Goal: Book appointment/travel/reservation

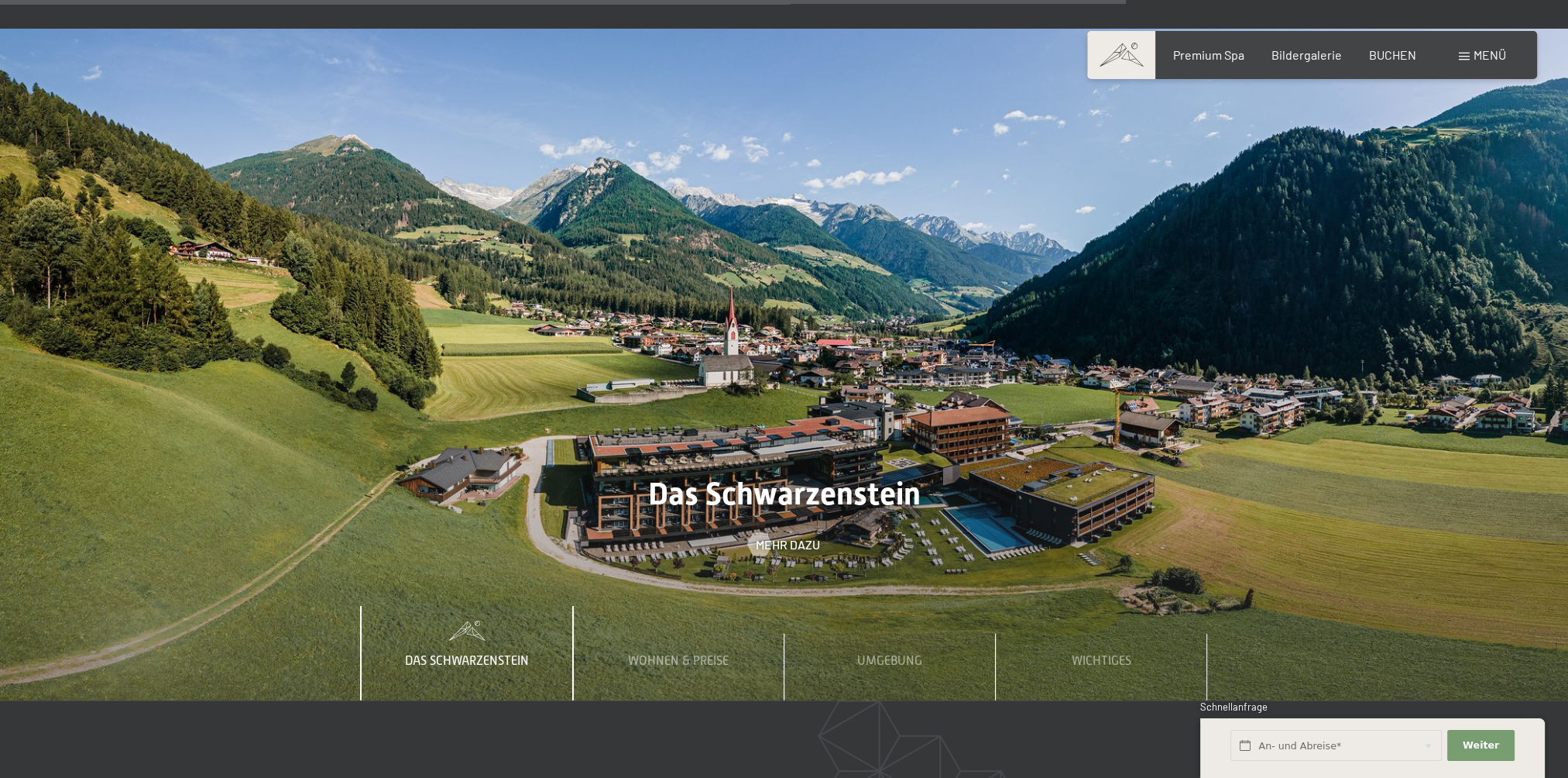
scroll to position [5963, 0]
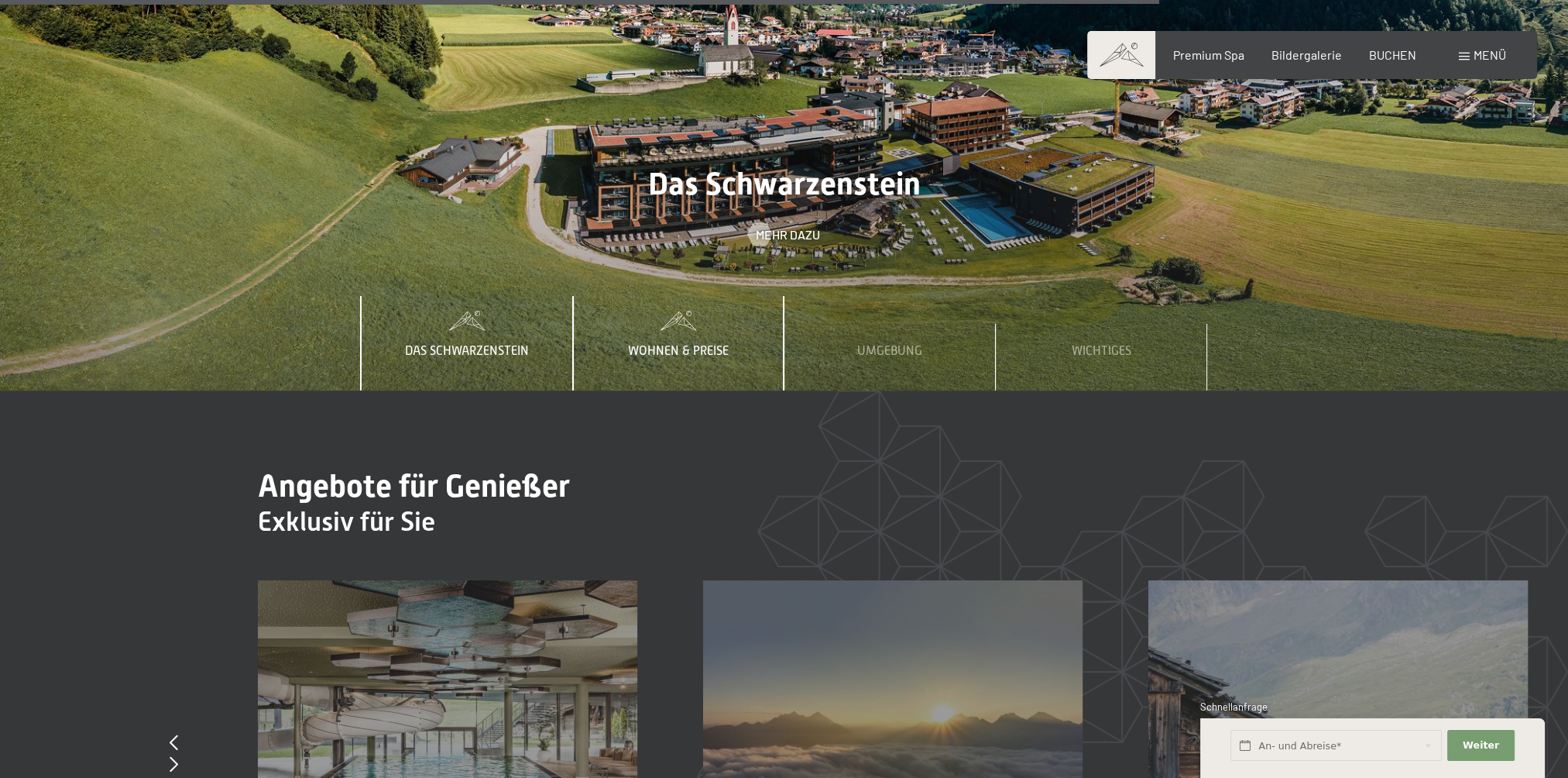
click at [675, 344] on span "Wohnen & Preise" at bounding box center [678, 351] width 101 height 14
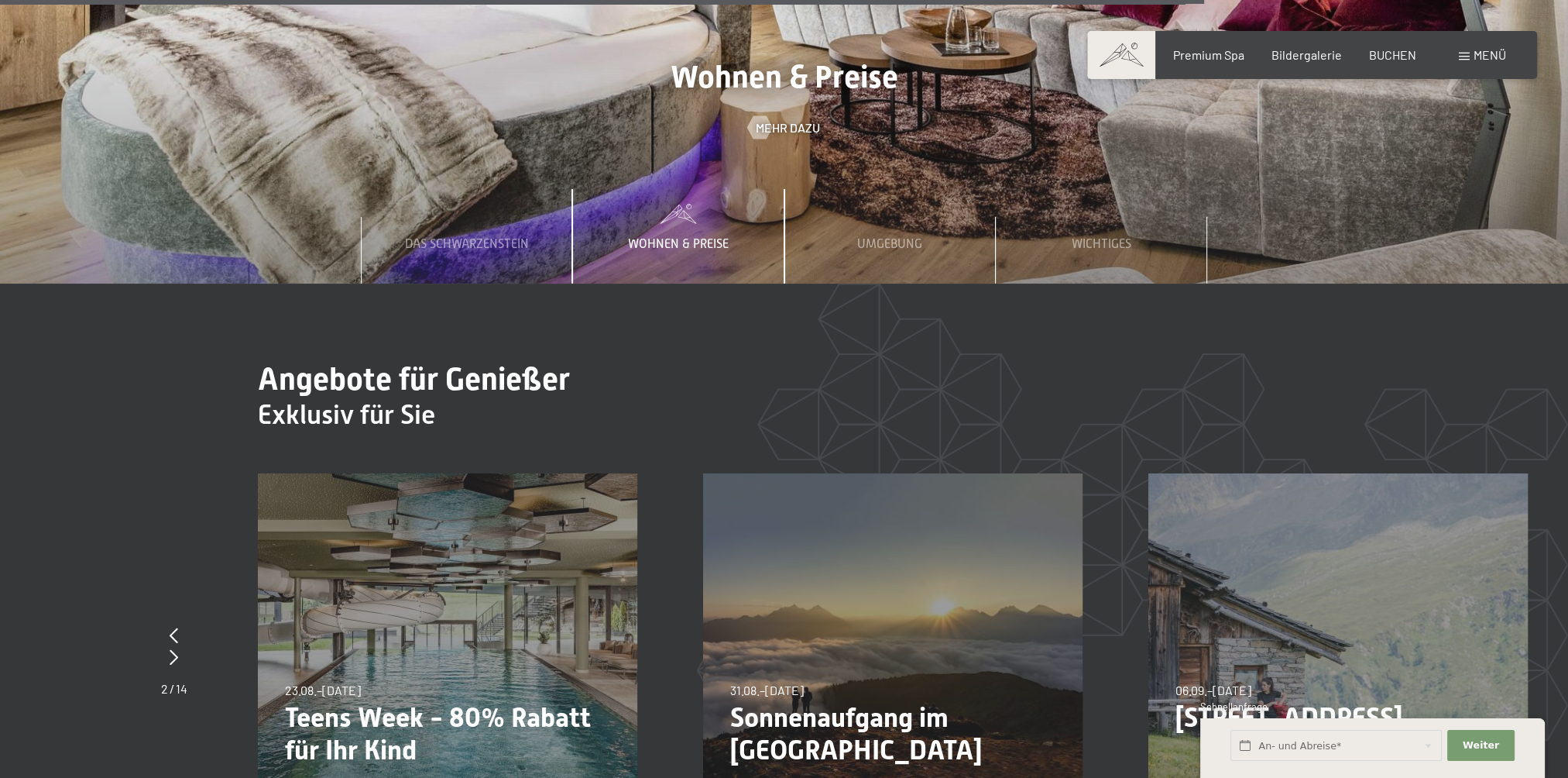
scroll to position [6196, 0]
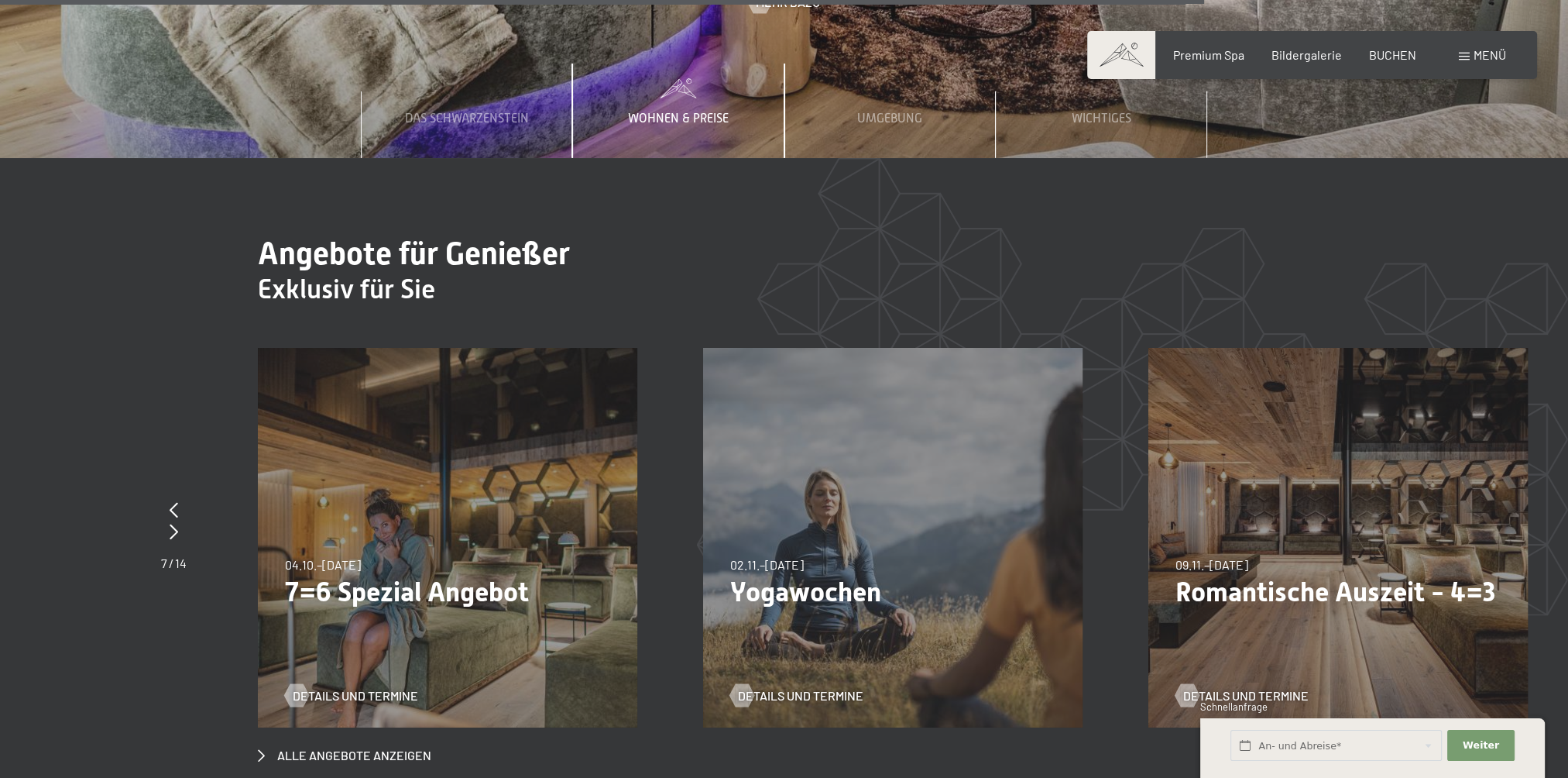
click at [1263, 576] on p "Romantische Auszeit - 4=3" at bounding box center [1338, 592] width 325 height 33
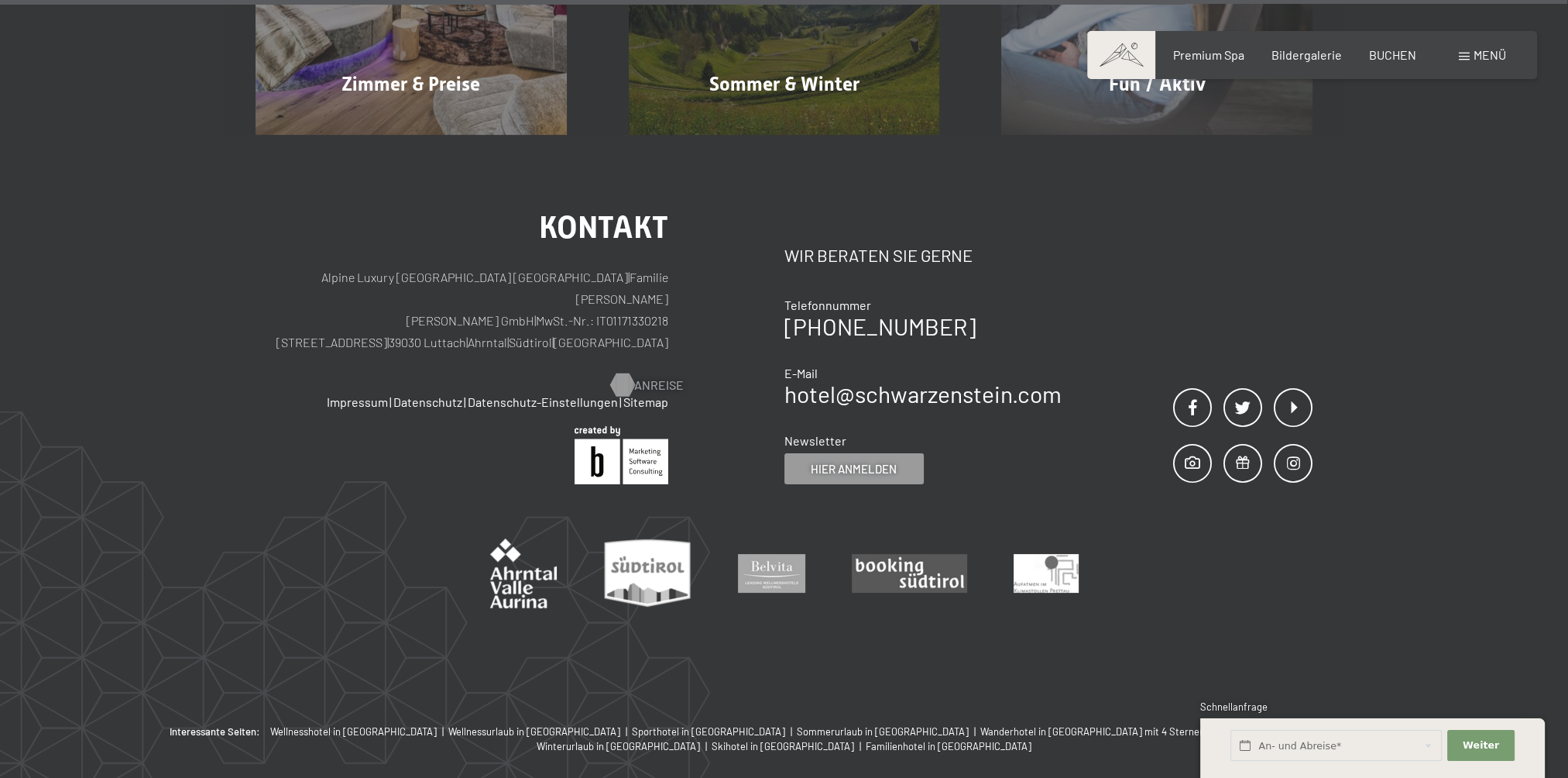
scroll to position [8135, 0]
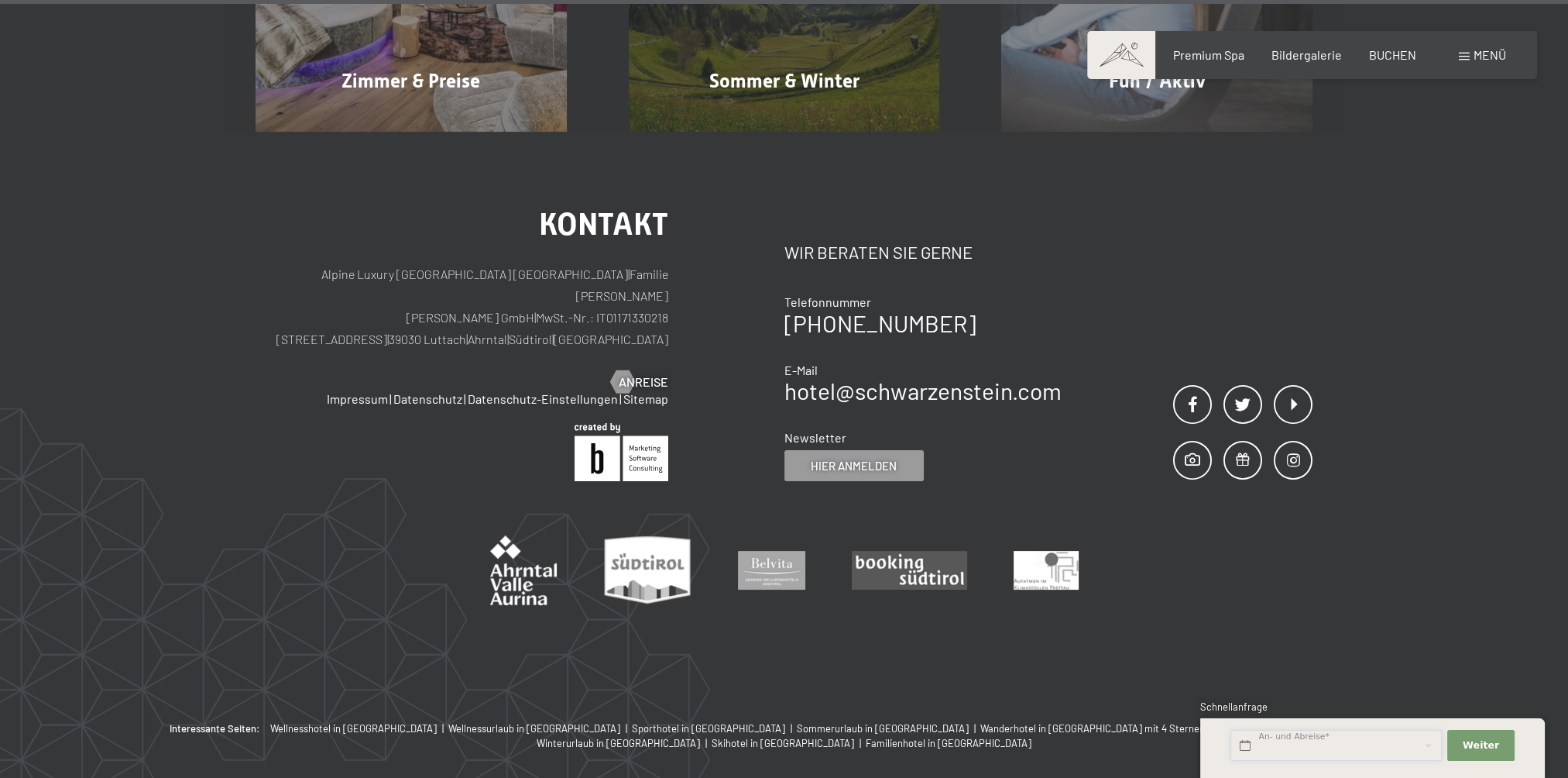
click at [1267, 745] on input "text" at bounding box center [1336, 745] width 211 height 32
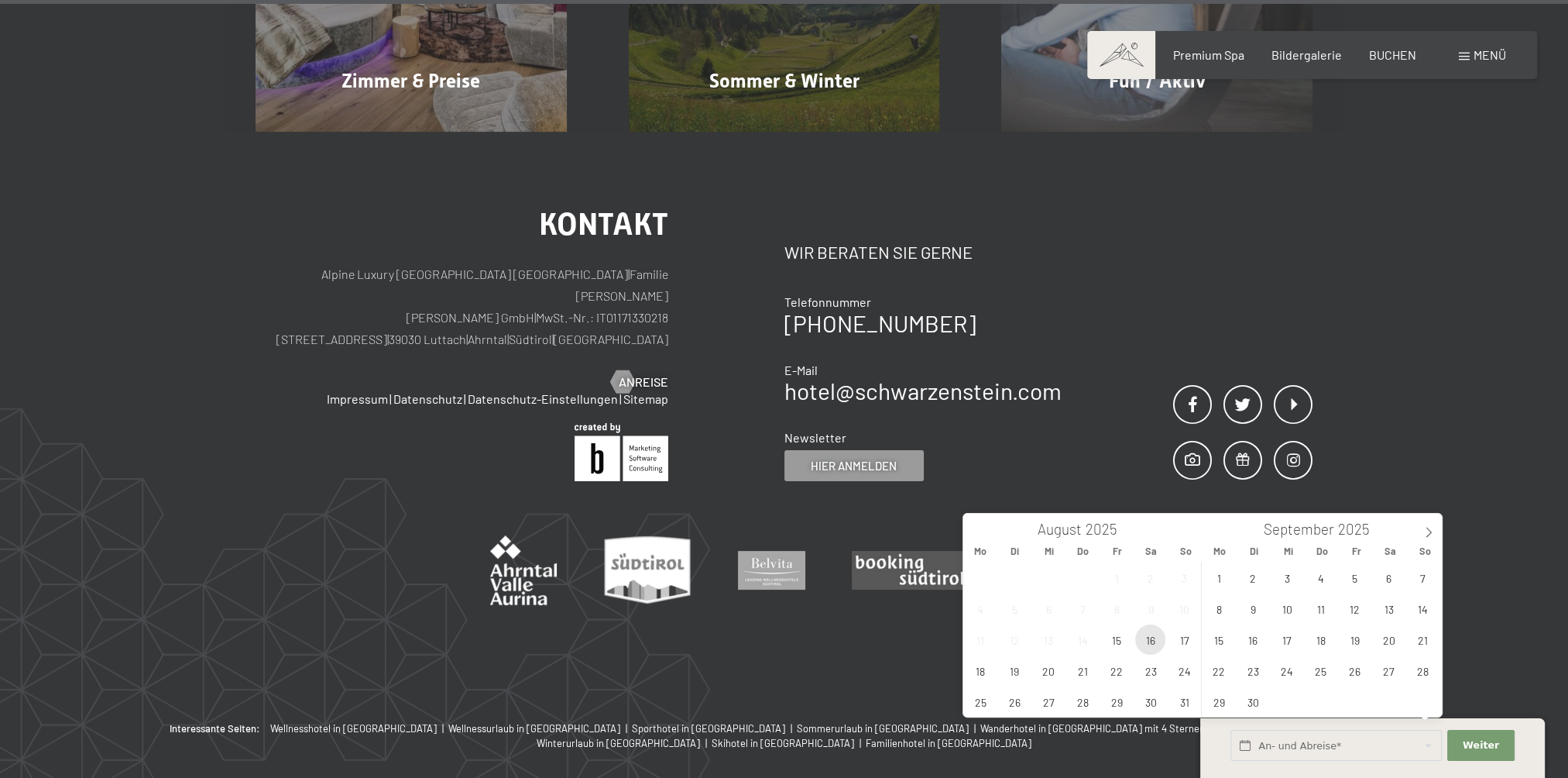
click at [1152, 641] on span "16" at bounding box center [1150, 639] width 30 height 30
click at [1046, 671] on span "20" at bounding box center [1047, 670] width 30 height 30
type input "[DATE] - Mi. [DATE]"
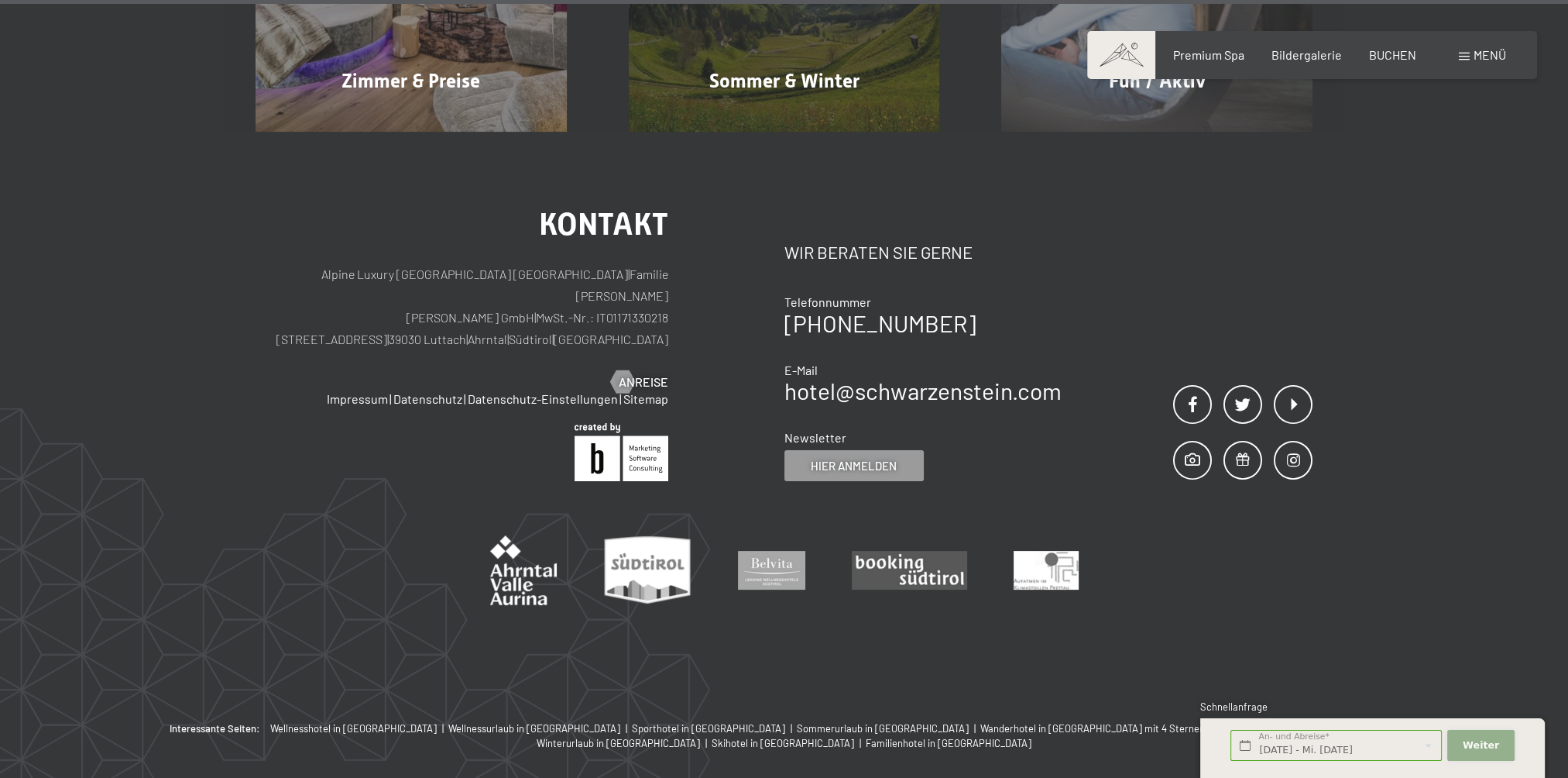
click at [1473, 743] on span "Weiter" at bounding box center [1480, 745] width 36 height 14
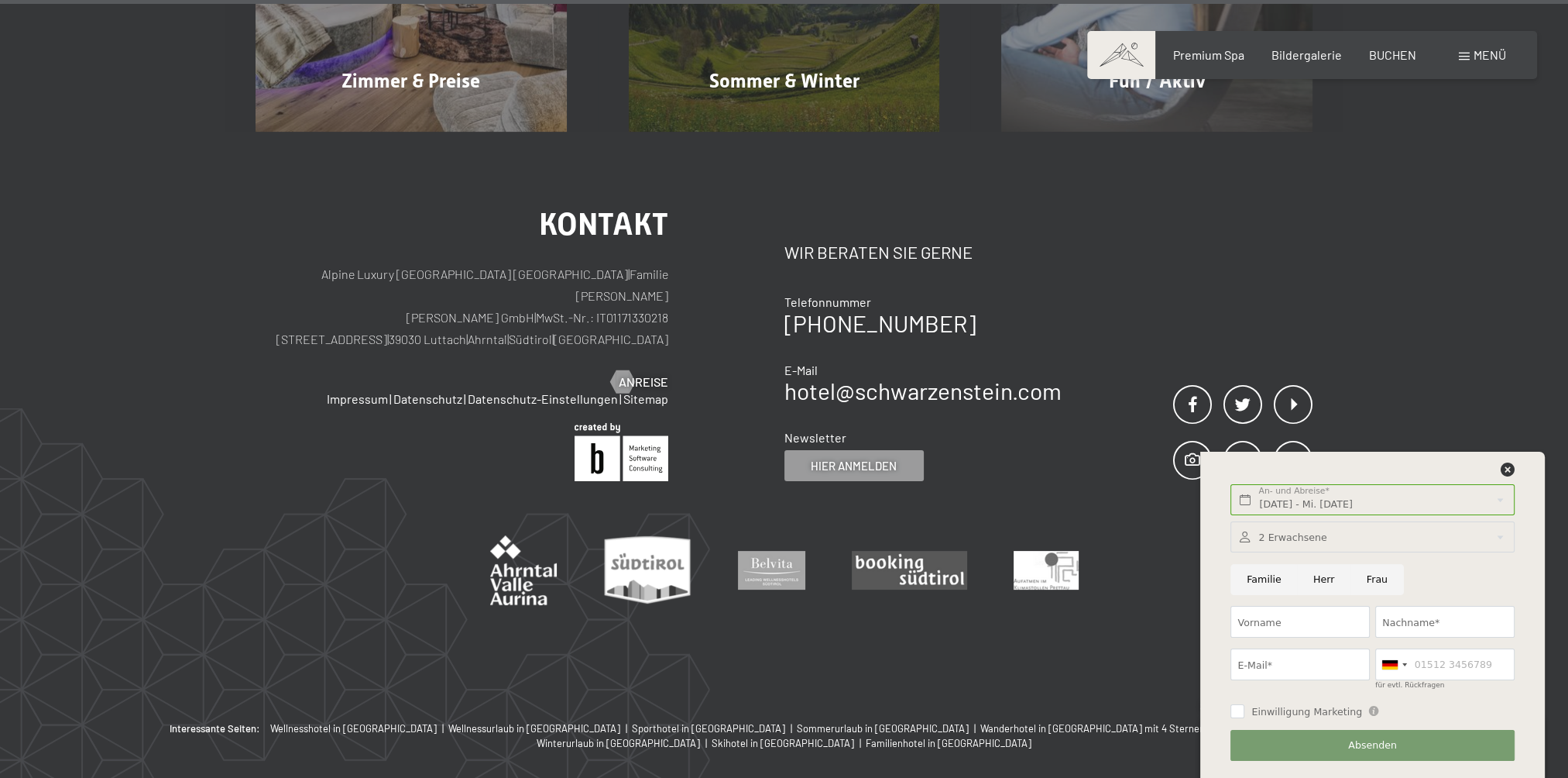
click at [1319, 580] on input "Herr" at bounding box center [1323, 580] width 53 height 32
radio input "true"
click at [1269, 619] on input "Vorname" at bounding box center [1300, 621] width 139 height 32
type input "[PERSON_NAME]"
type input "Warasin"
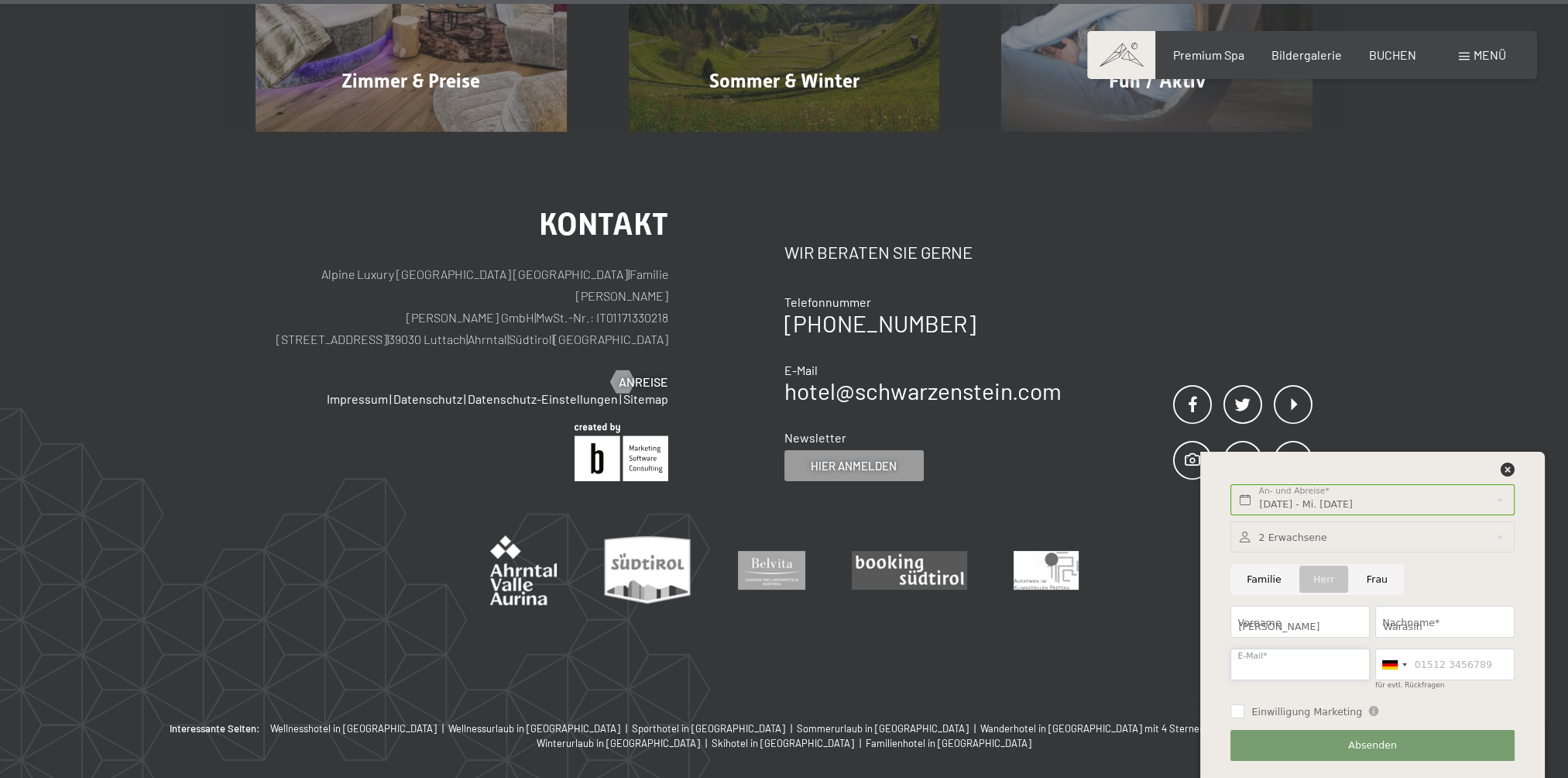
type input "[PERSON_NAME][EMAIL_ADDRESS][DOMAIN_NAME]"
type input "3357403385"
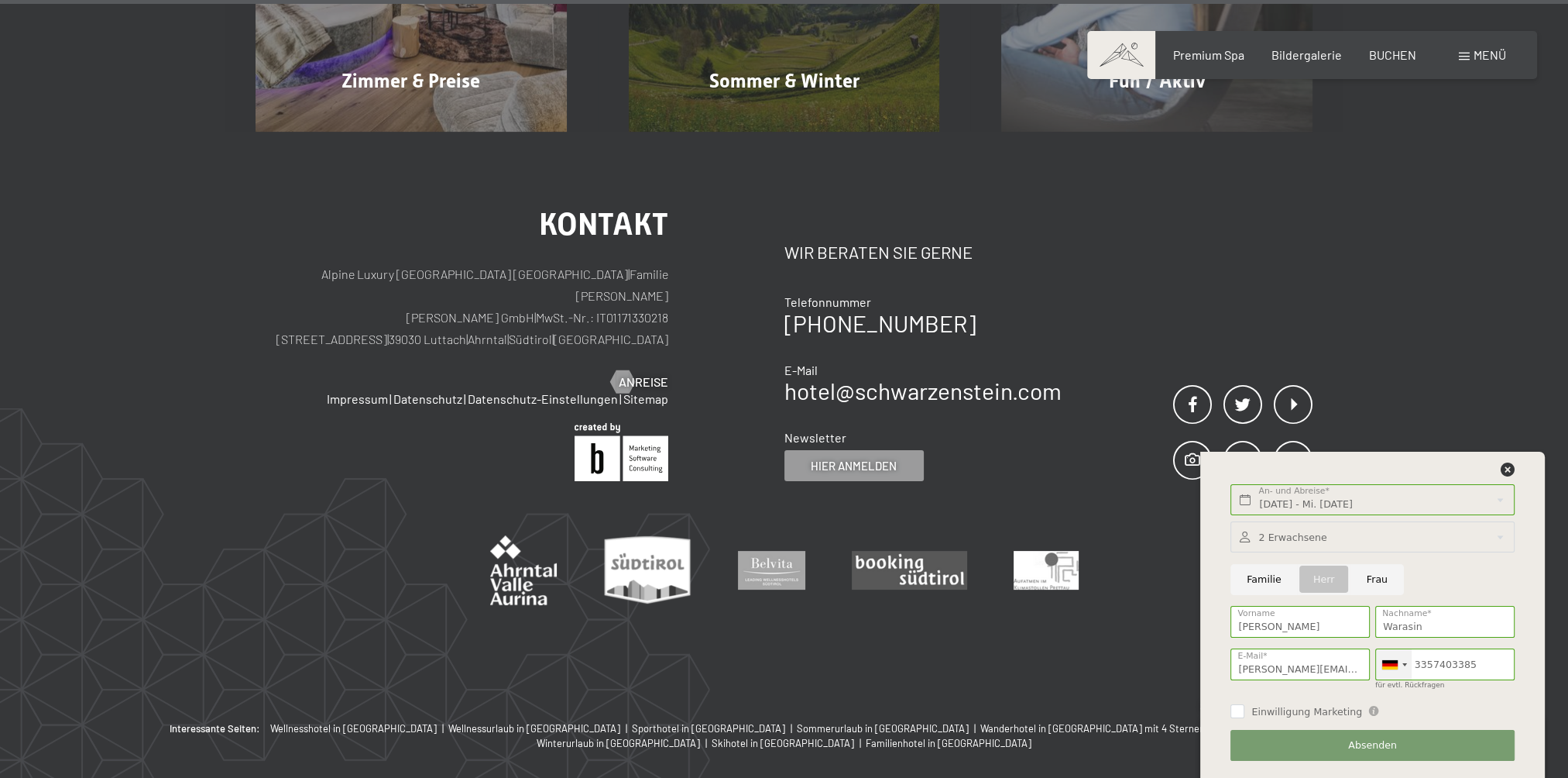
click at [1406, 667] on div at bounding box center [1393, 663] width 35 height 30
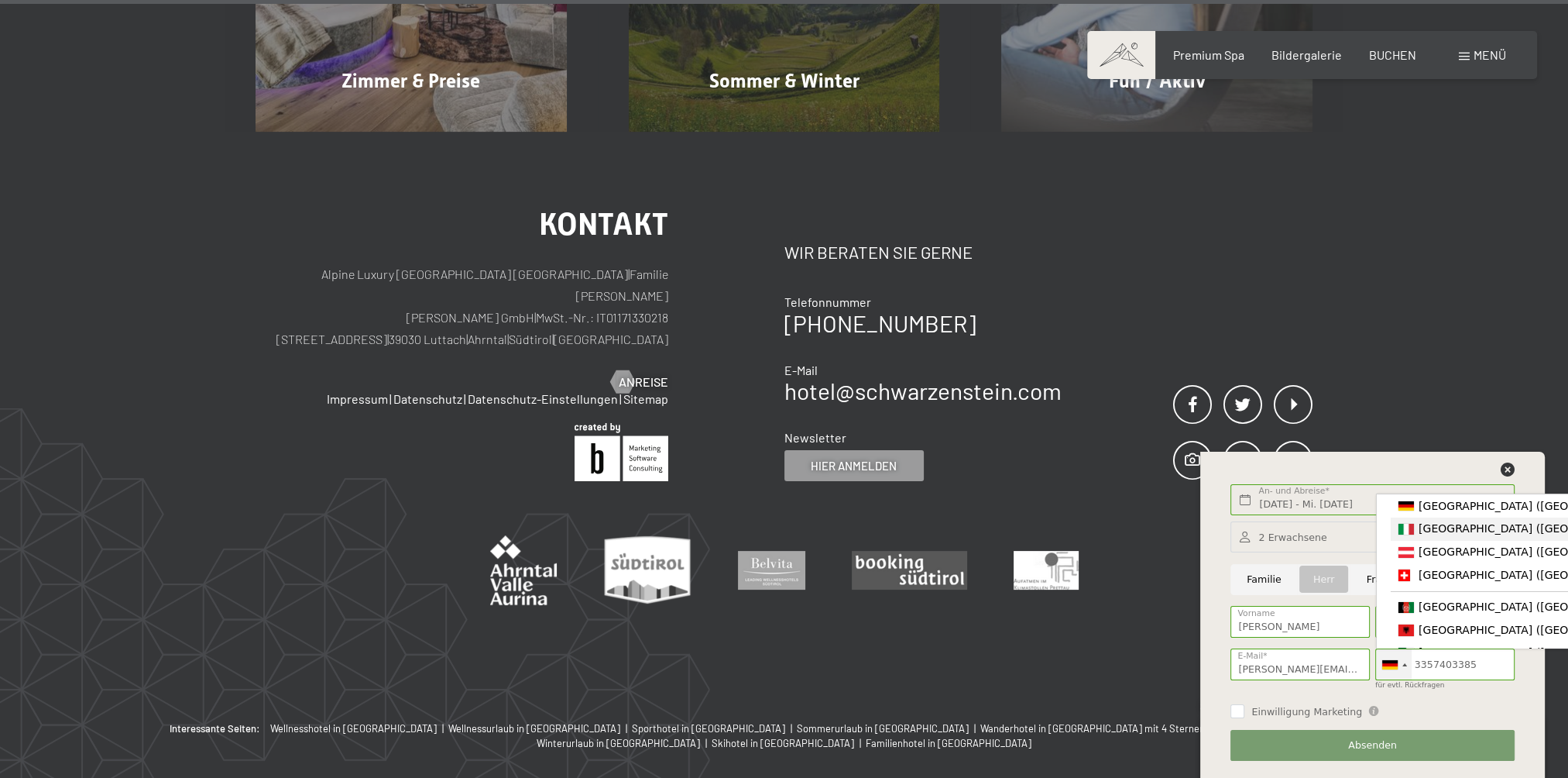
click at [1421, 534] on span "[GEOGRAPHIC_DATA] ([GEOGRAPHIC_DATA])" at bounding box center [1538, 528] width 240 height 12
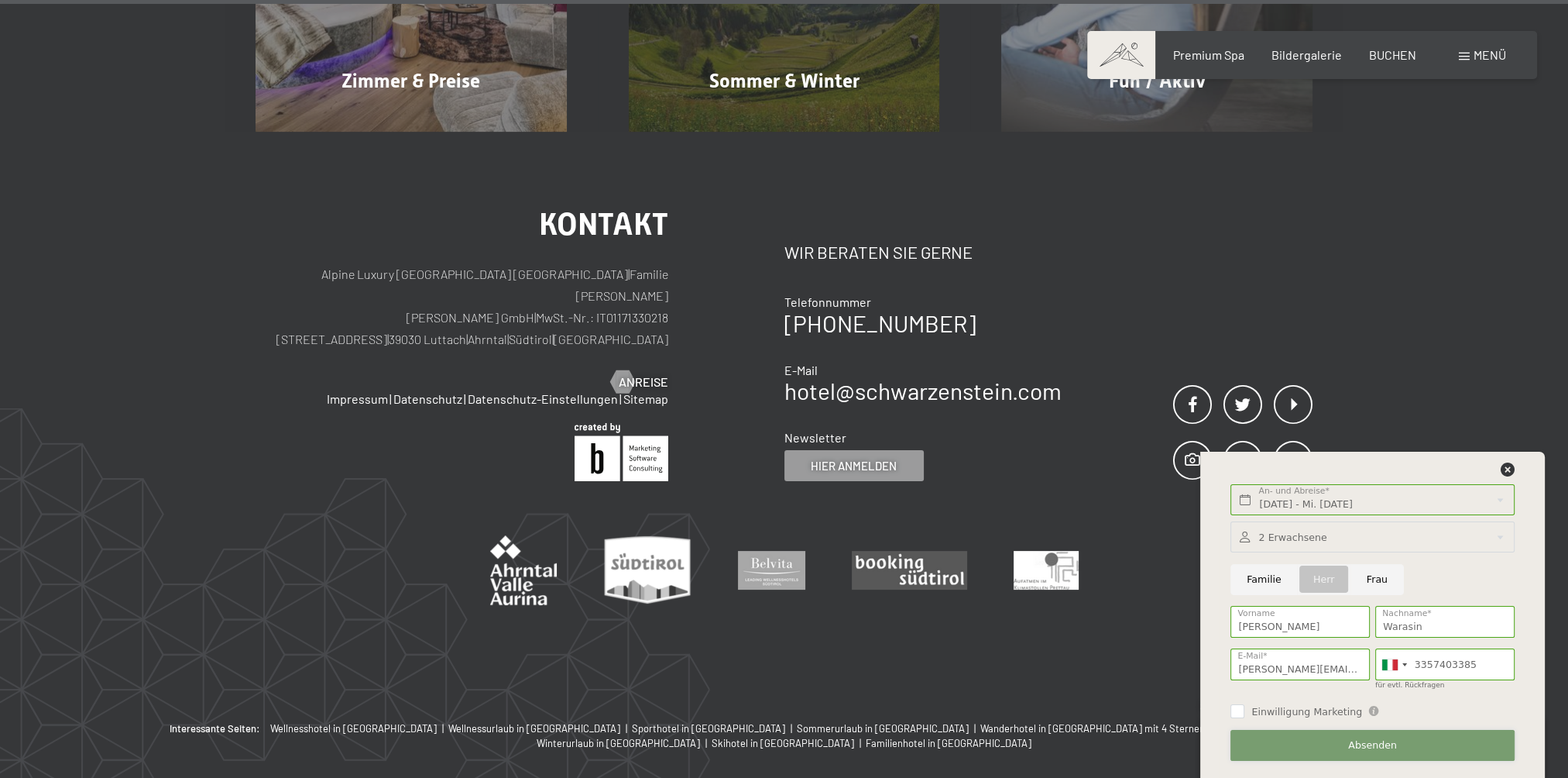
click at [1369, 747] on span "Absenden" at bounding box center [1372, 745] width 49 height 14
